Goal: Task Accomplishment & Management: Use online tool/utility

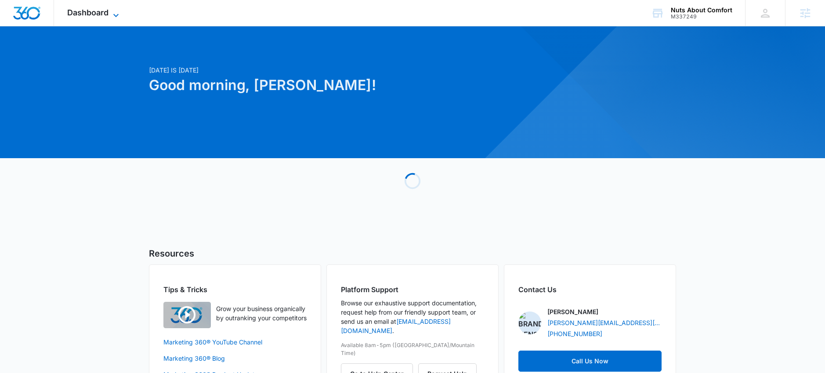
click at [95, 17] on span "Dashboard" at bounding box center [87, 12] width 41 height 9
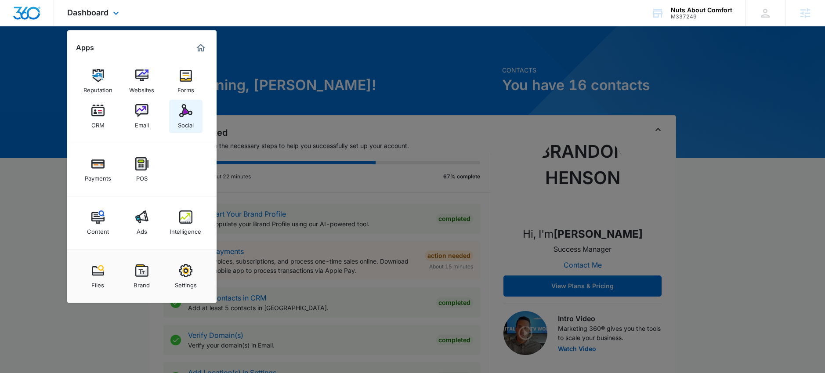
click at [190, 117] on div "Social" at bounding box center [186, 122] width 16 height 11
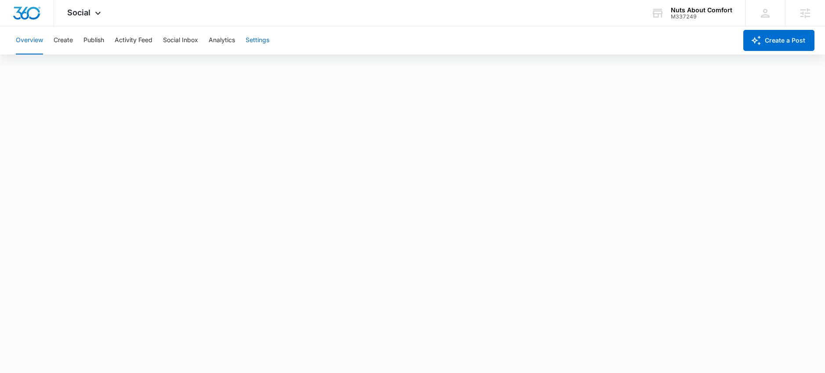
click at [252, 39] on button "Settings" at bounding box center [258, 40] width 24 height 28
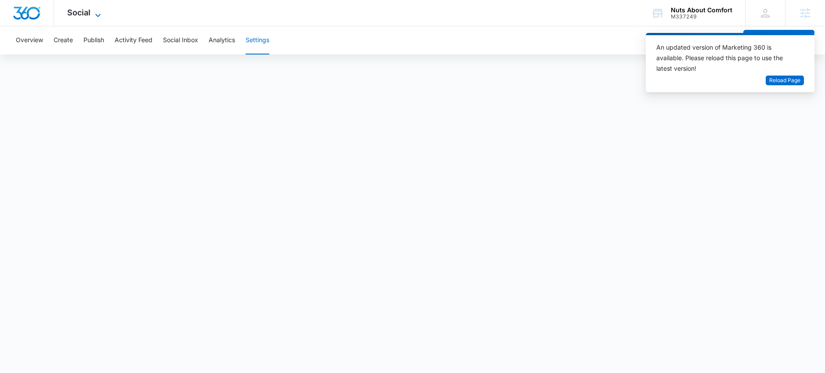
click at [83, 15] on span "Social" at bounding box center [78, 12] width 23 height 9
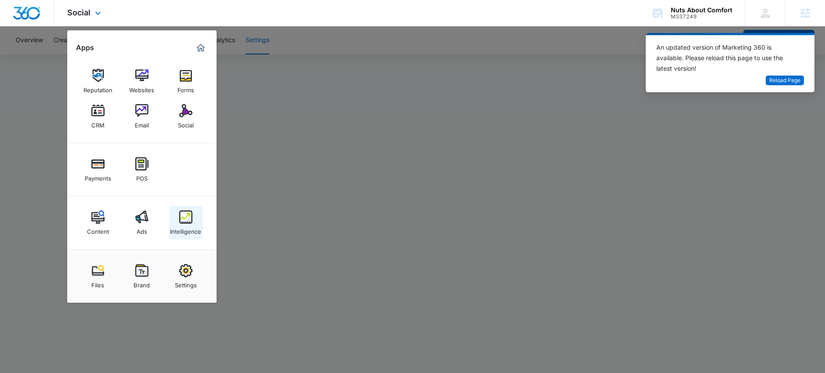
click at [185, 225] on div "Intelligence" at bounding box center [185, 229] width 31 height 11
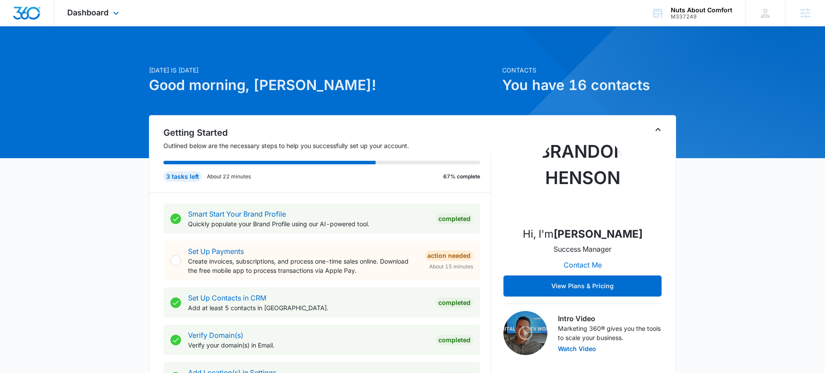
click at [109, 11] on div "Dashboard Apps Reputation Websites Forms CRM Email Social Payments POS Content …" at bounding box center [94, 13] width 80 height 26
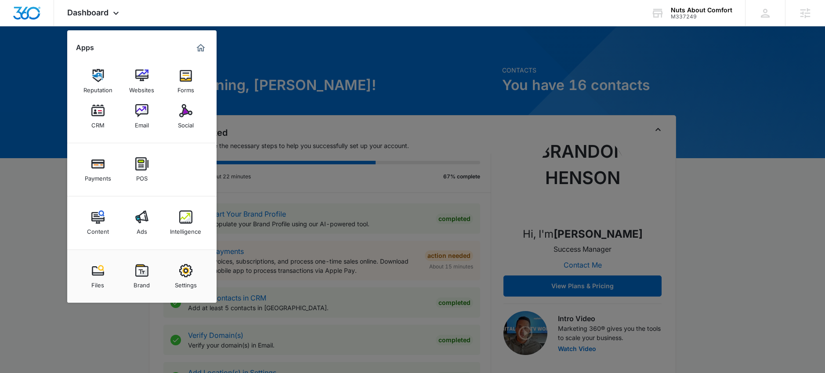
click at [188, 115] on img at bounding box center [185, 110] width 13 height 13
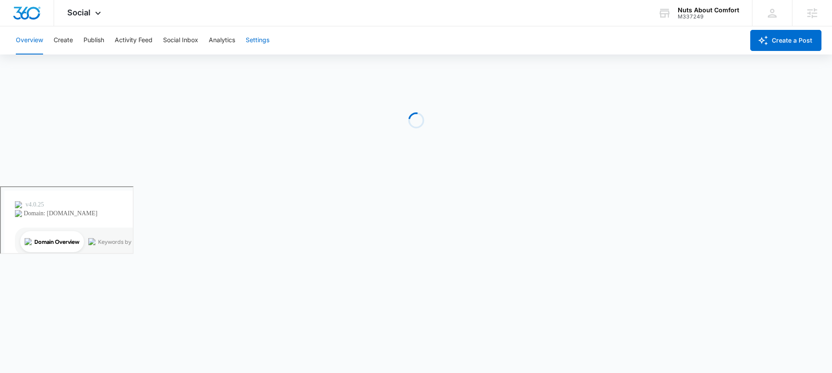
click at [255, 43] on button "Settings" at bounding box center [258, 40] width 24 height 28
click at [254, 40] on button "Settings" at bounding box center [258, 40] width 24 height 28
click at [76, 15] on span "Social" at bounding box center [78, 12] width 23 height 9
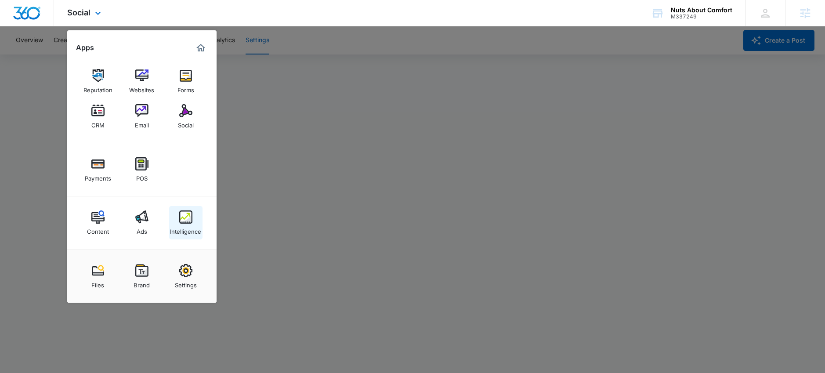
click at [190, 228] on div "Intelligence" at bounding box center [185, 229] width 31 height 11
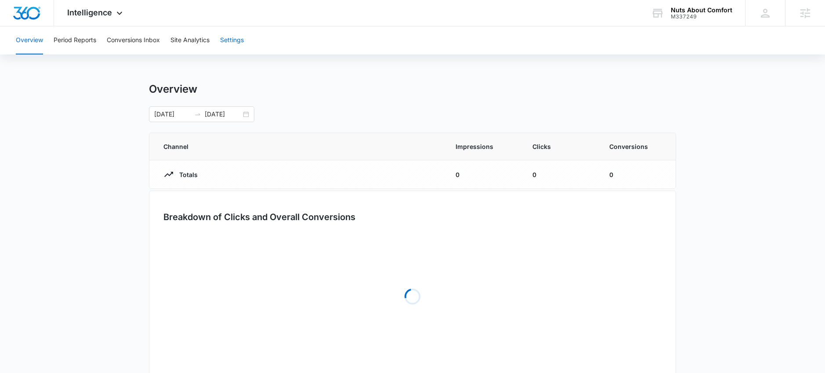
click at [233, 39] on button "Settings" at bounding box center [232, 40] width 24 height 28
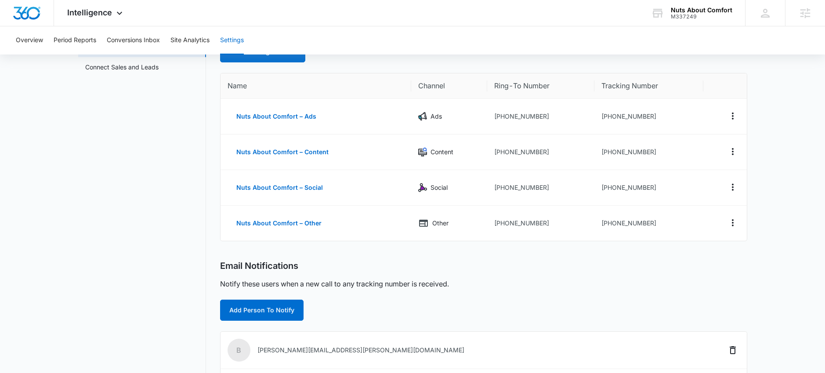
scroll to position [60, 0]
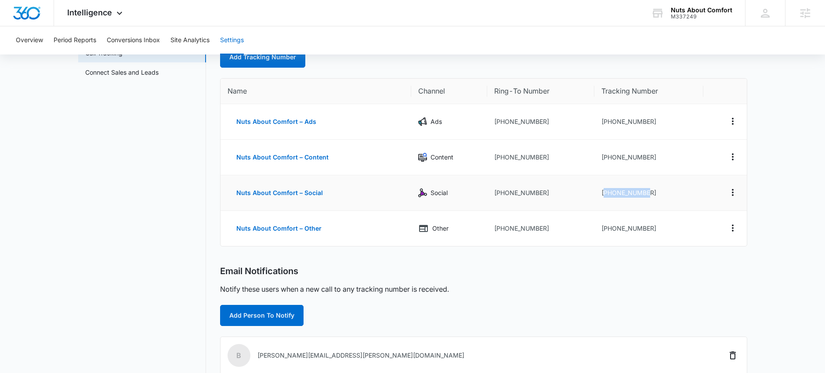
drag, startPoint x: 649, startPoint y: 193, endPoint x: 604, endPoint y: 192, distance: 44.4
click at [604, 193] on td "+13303686169" at bounding box center [649, 193] width 109 height 36
copy td "13303686169"
click at [107, 13] on span "Intelligence" at bounding box center [89, 12] width 45 height 9
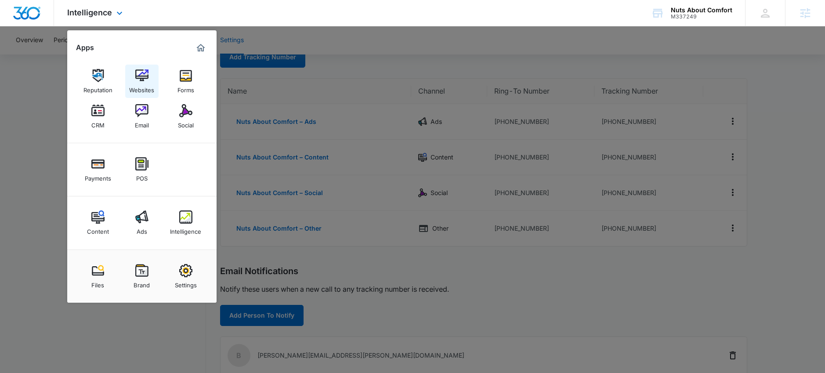
click at [151, 81] on link "Websites" at bounding box center [141, 81] width 33 height 33
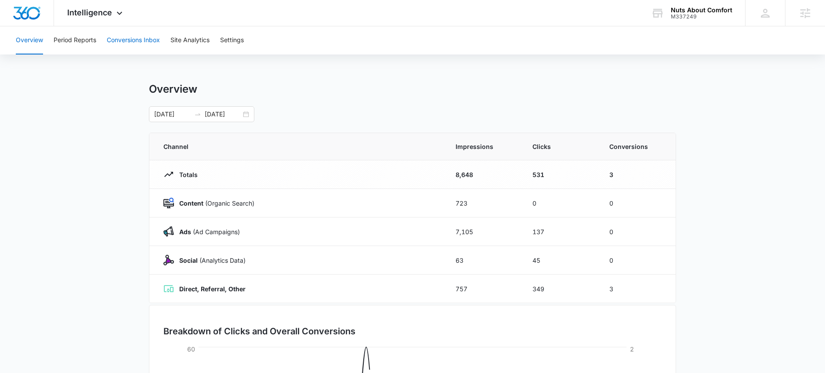
click at [116, 40] on button "Conversions Inbox" at bounding box center [133, 40] width 53 height 28
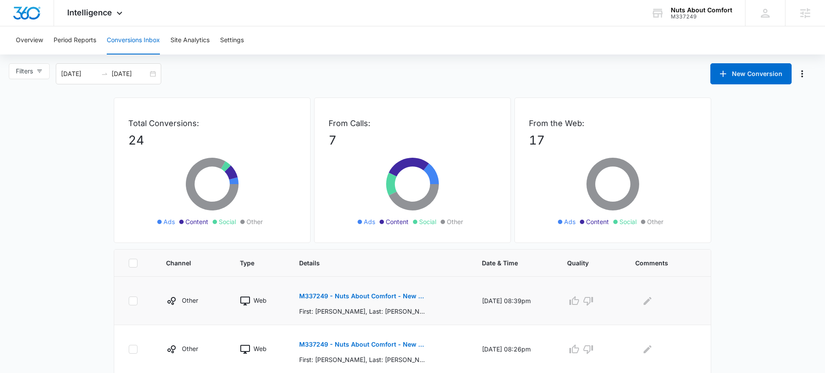
click at [340, 298] on p "M337249 - Nuts About Comfort - New Contact" at bounding box center [363, 296] width 128 height 6
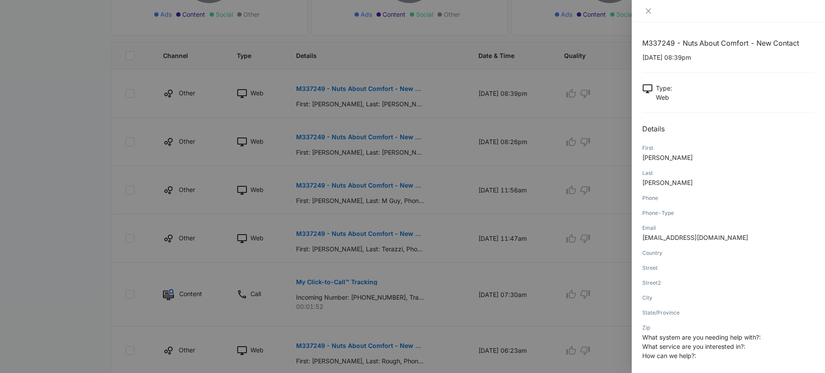
scroll to position [250, 0]
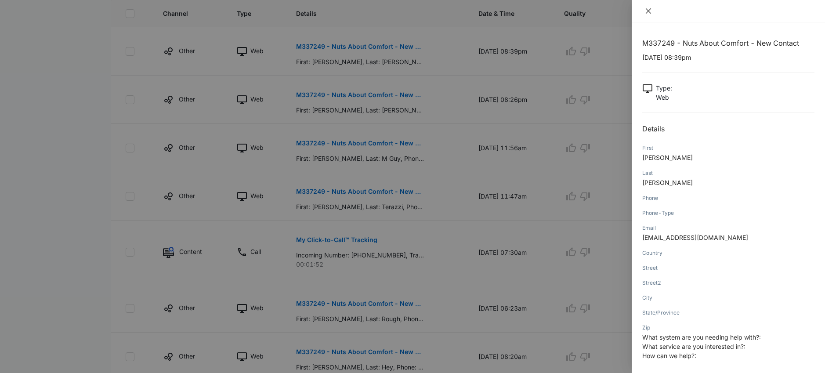
click at [650, 13] on icon "close" at bounding box center [648, 10] width 7 height 7
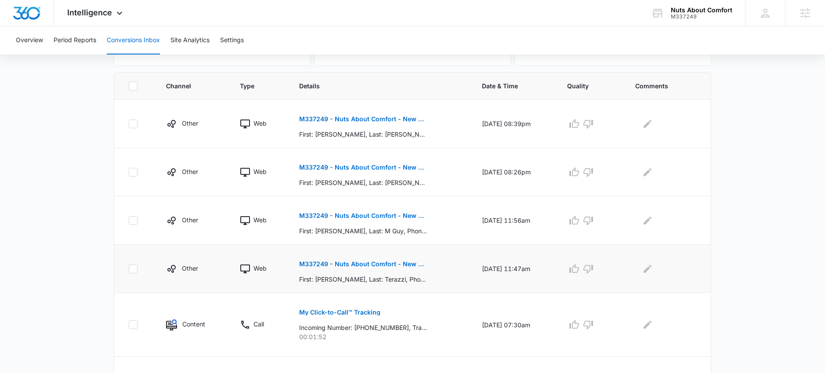
scroll to position [0, 0]
